Goal: Task Accomplishment & Management: Manage account settings

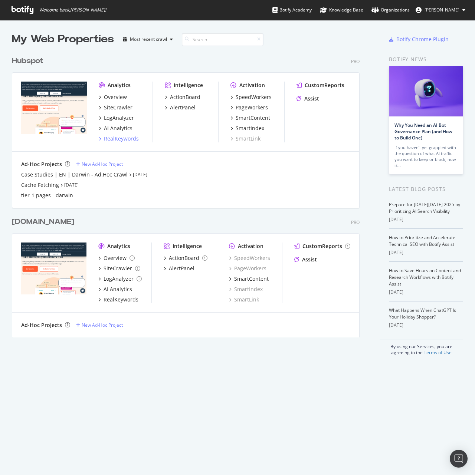
scroll to position [470, 464]
click at [38, 55] on div "Hubspot Pro Analytics Overview SiteCrawler LogAnalyzer AI Analytics RealKeyword…" at bounding box center [189, 127] width 354 height 161
click at [40, 63] on div "Hubspot" at bounding box center [28, 61] width 32 height 11
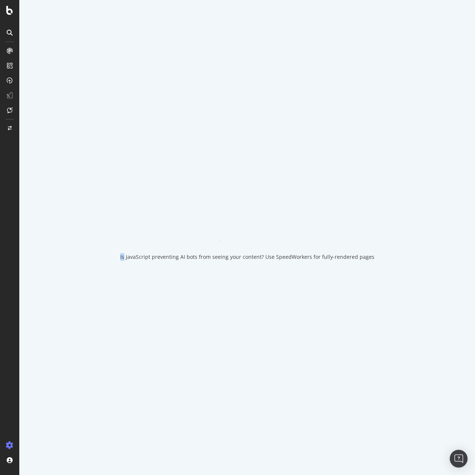
click at [40, 63] on div "Is JavaScript preventing AI bots from seeing your content? Use SpeedWorkers for…" at bounding box center [247, 237] width 456 height 475
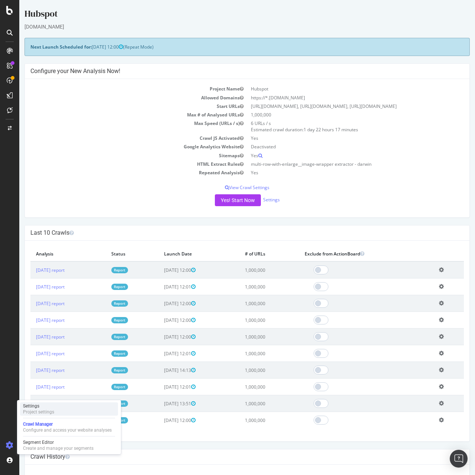
click at [47, 409] on div "Project settings" at bounding box center [38, 412] width 31 height 6
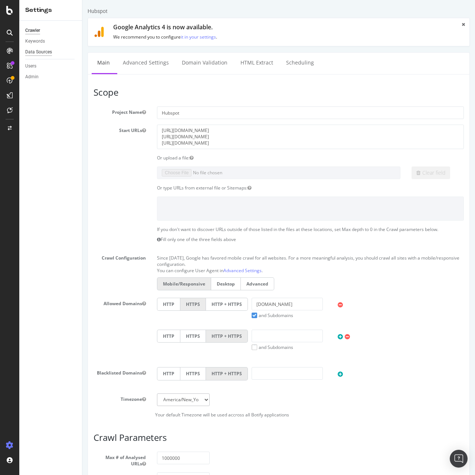
click at [44, 50] on div "Data Sources" at bounding box center [38, 52] width 27 height 8
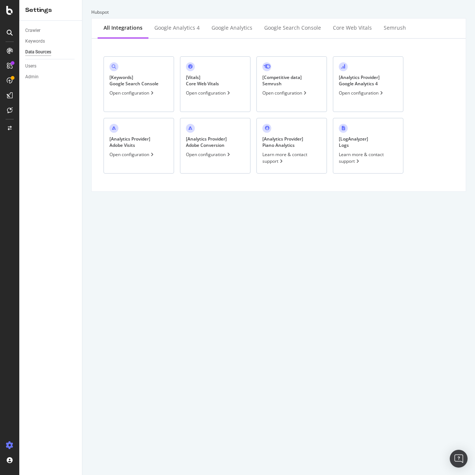
click at [164, 76] on div "[ Keywords ] Google Search Console Open configuration" at bounding box center [139, 84] width 71 height 56
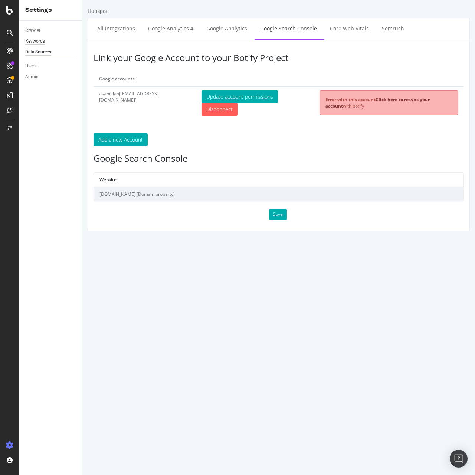
click at [39, 38] on div "Keywords" at bounding box center [35, 41] width 20 height 8
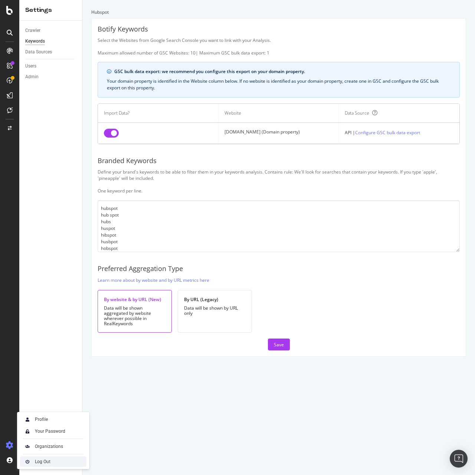
click at [28, 462] on img at bounding box center [27, 462] width 9 height 9
